Goal: Find specific page/section: Find specific page/section

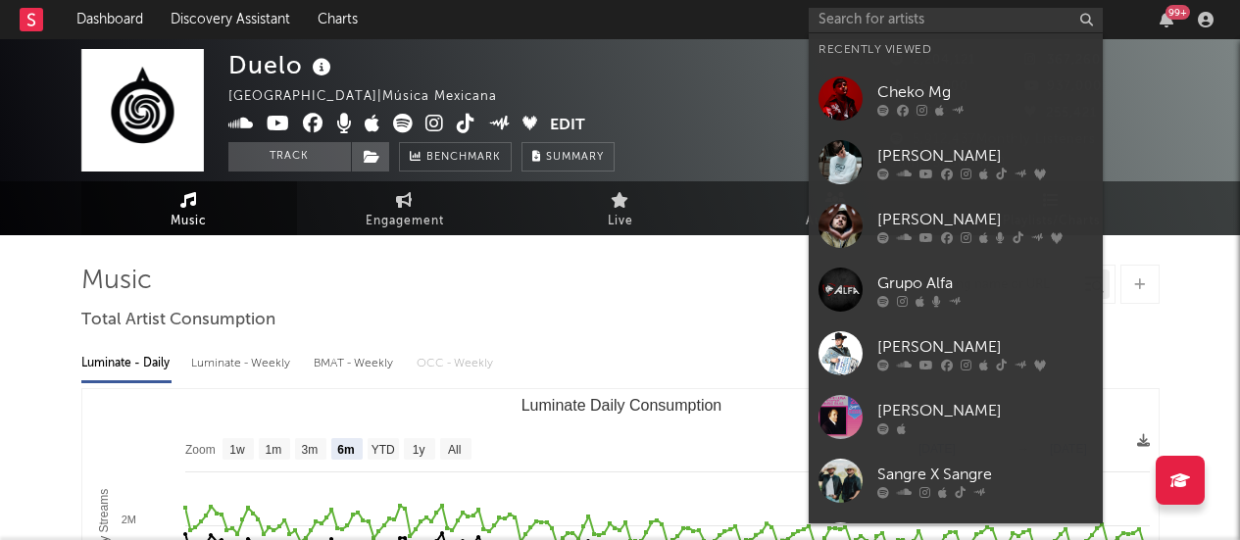
select select "6m"
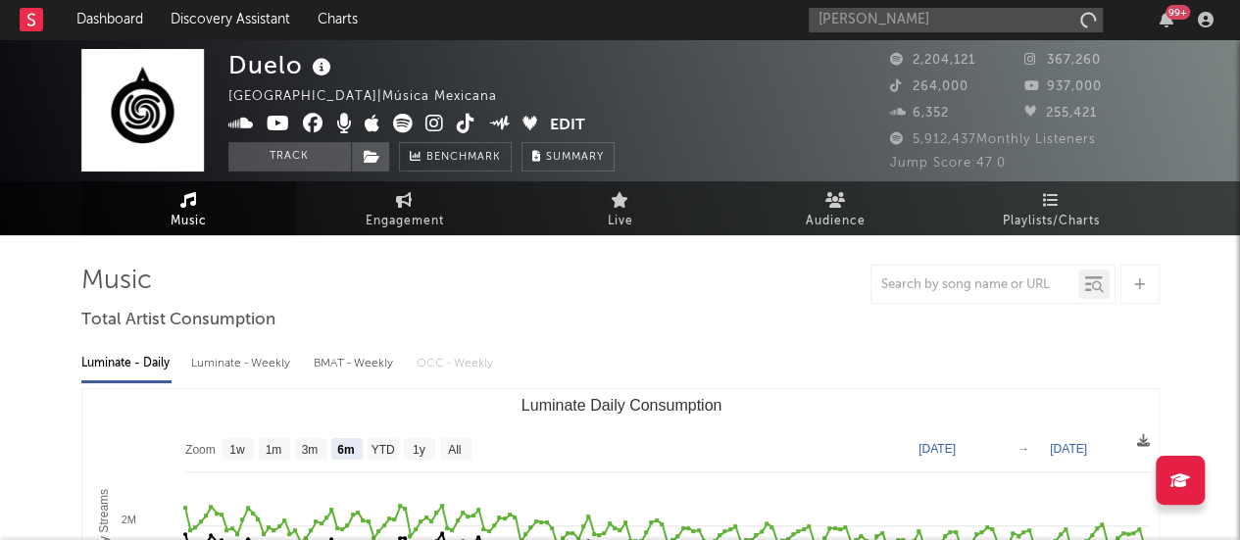
type input "[PERSON_NAME]"
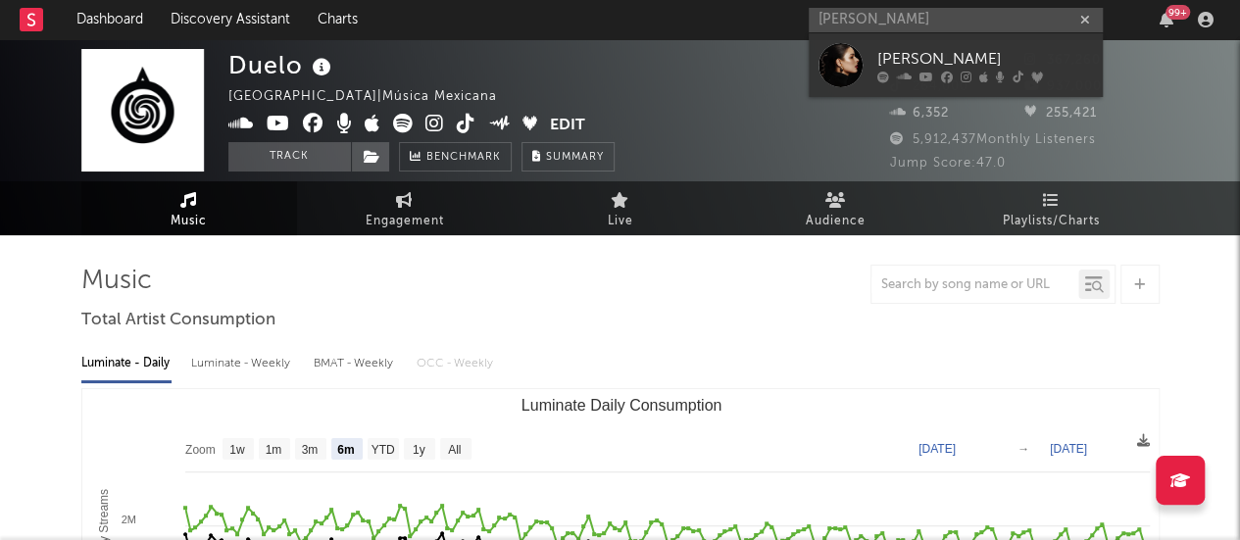
drag, startPoint x: 912, startPoint y: 46, endPoint x: 764, endPoint y: 8, distance: 152.9
click at [912, 46] on link "[PERSON_NAME]" at bounding box center [956, 65] width 294 height 64
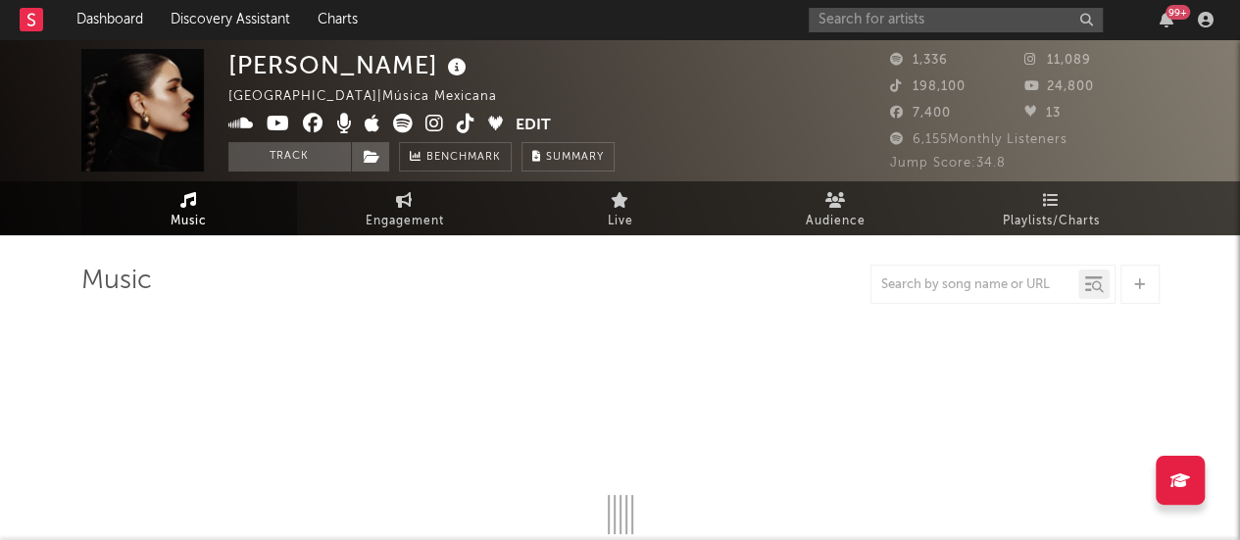
select select "1w"
